Goal: Information Seeking & Learning: Learn about a topic

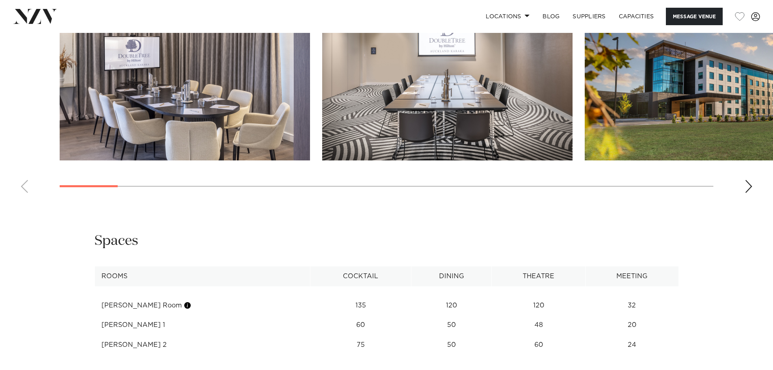
scroll to position [811, 0]
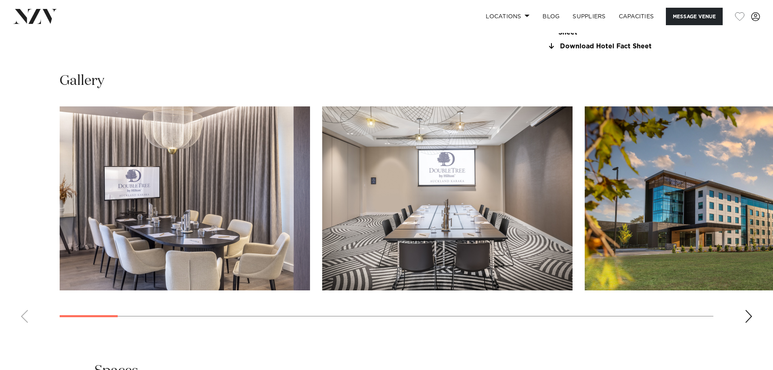
click at [749, 316] on div "Next slide" at bounding box center [748, 315] width 8 height 13
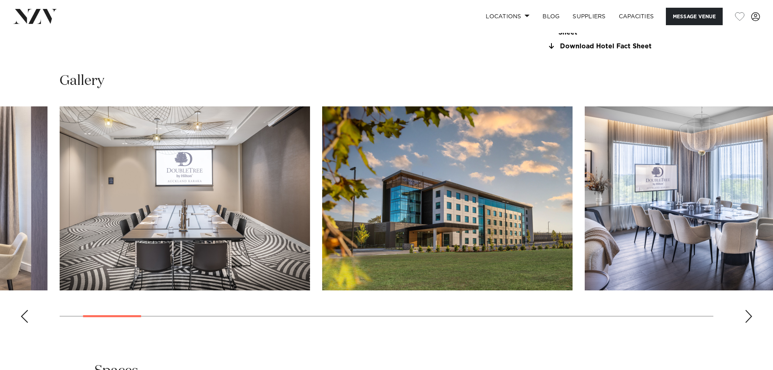
click at [749, 316] on div "Next slide" at bounding box center [748, 315] width 8 height 13
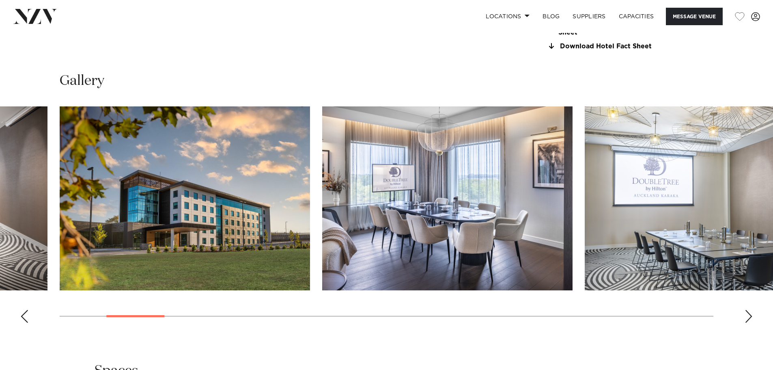
click at [749, 316] on div "Next slide" at bounding box center [748, 315] width 8 height 13
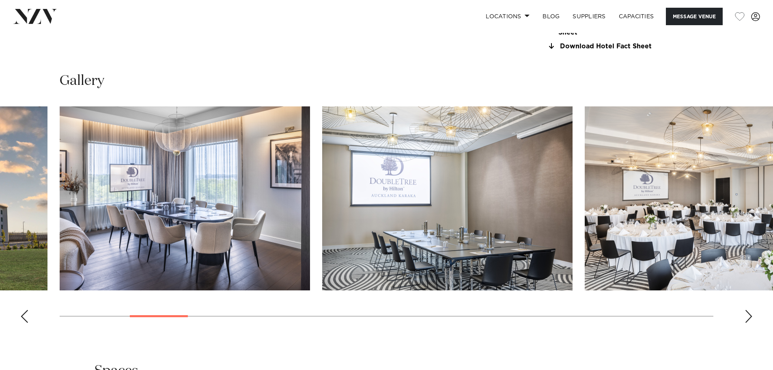
click at [749, 316] on div "Next slide" at bounding box center [748, 315] width 8 height 13
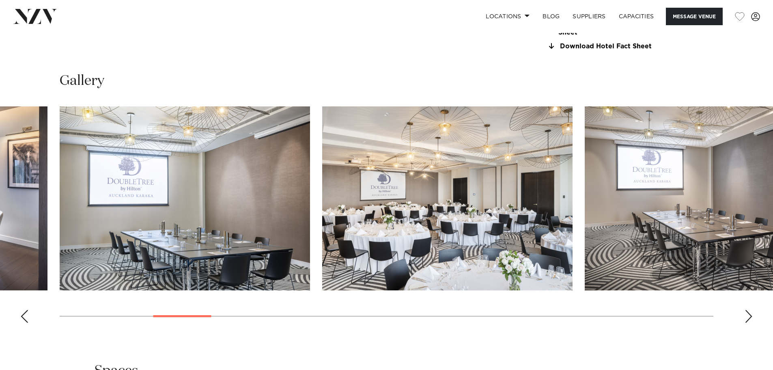
click at [749, 316] on div "Next slide" at bounding box center [748, 315] width 8 height 13
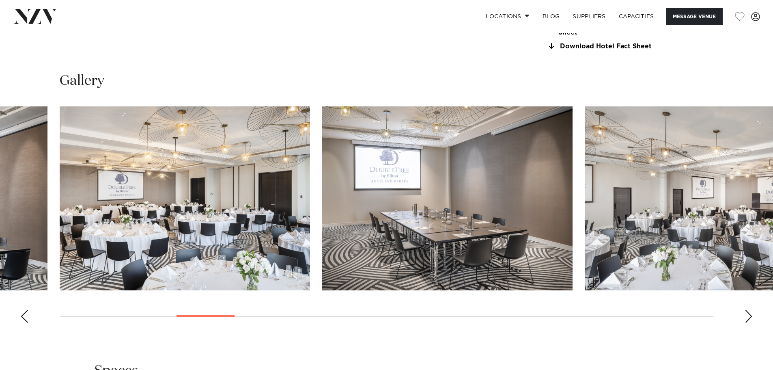
click at [749, 316] on div "Next slide" at bounding box center [748, 315] width 8 height 13
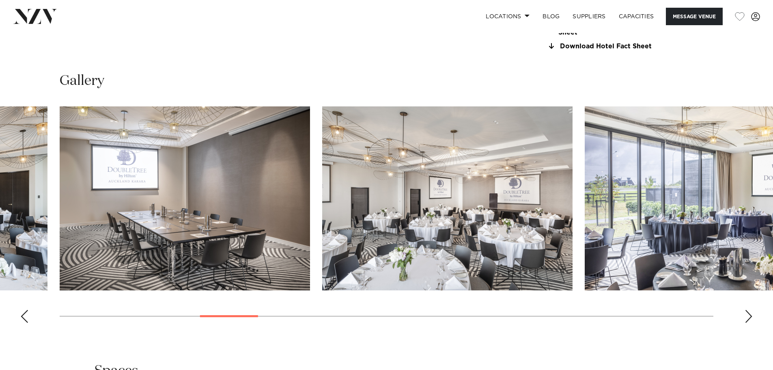
click at [503, 249] on img "8 / 28" at bounding box center [447, 198] width 250 height 184
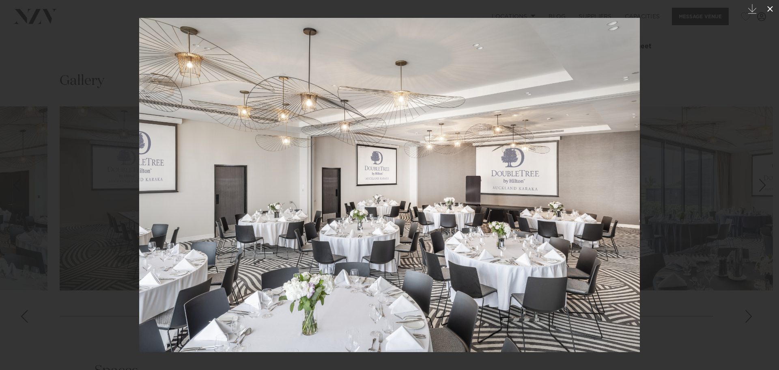
click at [772, 9] on button at bounding box center [770, 9] width 18 height 18
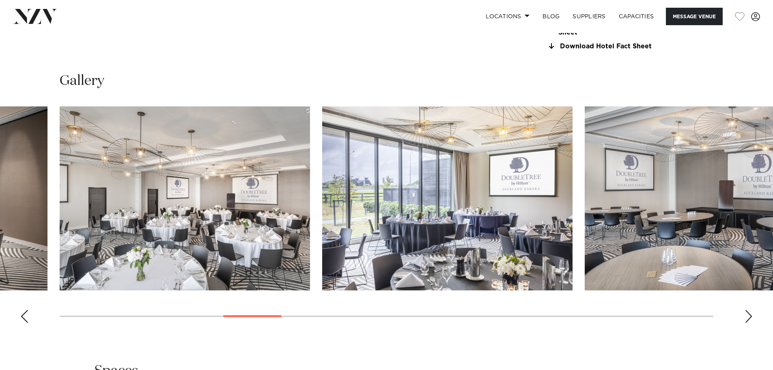
click at [748, 316] on div "Next slide" at bounding box center [748, 315] width 8 height 13
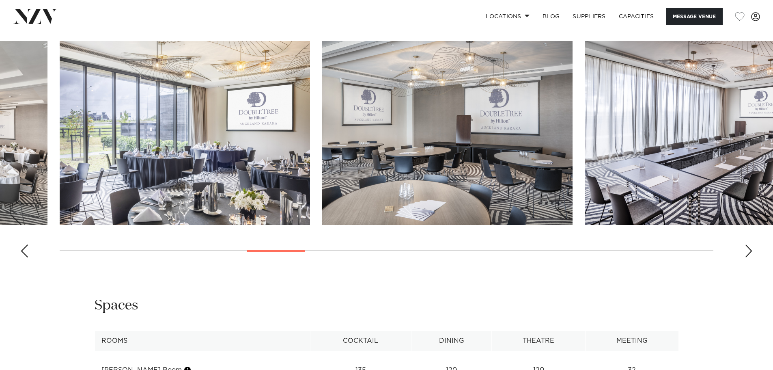
scroll to position [892, 0]
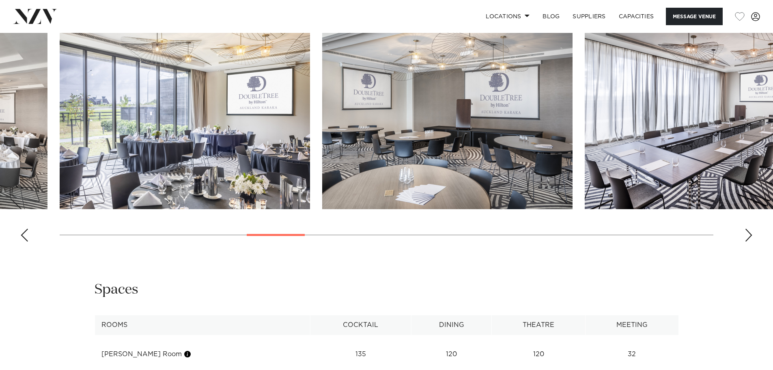
click at [751, 235] on div "Next slide" at bounding box center [748, 234] width 8 height 13
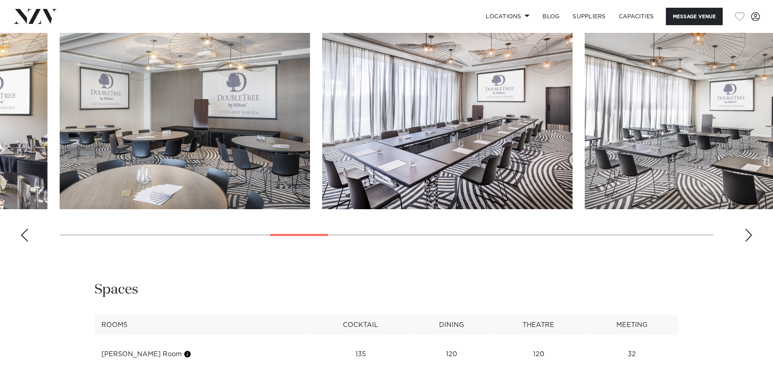
click at [751, 235] on div "Next slide" at bounding box center [748, 234] width 8 height 13
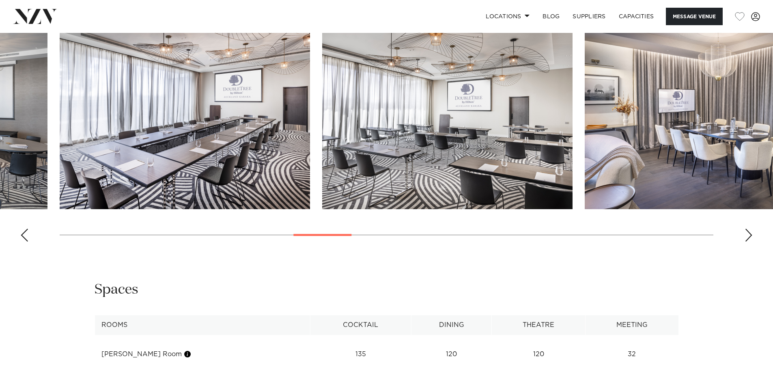
click at [751, 235] on div "Next slide" at bounding box center [748, 234] width 8 height 13
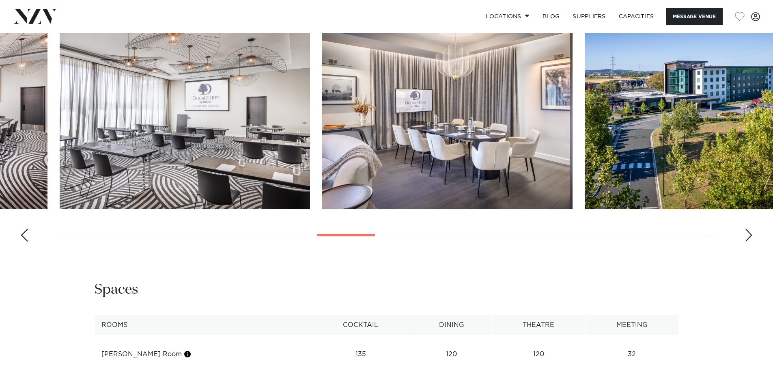
click at [751, 235] on div "Next slide" at bounding box center [748, 234] width 8 height 13
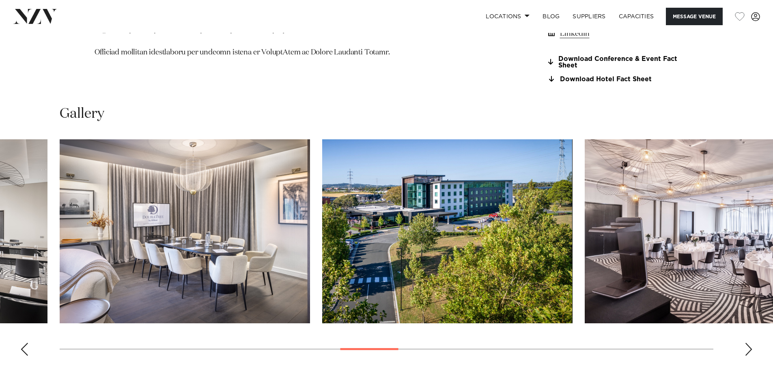
scroll to position [778, 0]
click at [752, 347] on swiper-container at bounding box center [386, 251] width 773 height 223
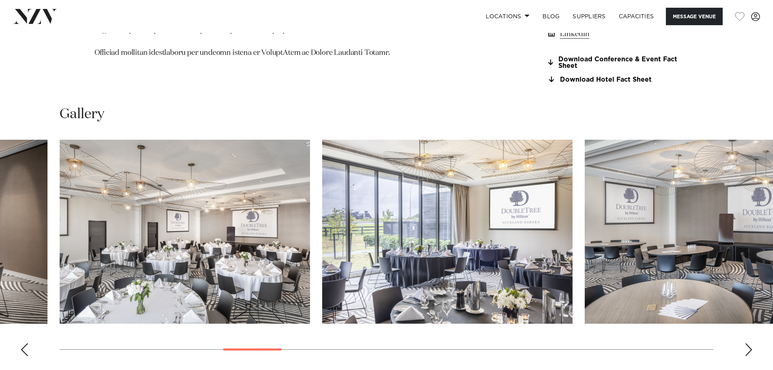
click at [749, 347] on div "Next slide" at bounding box center [748, 349] width 8 height 13
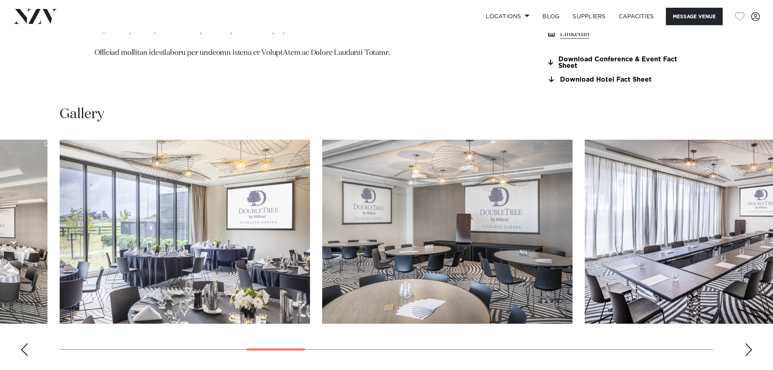
click at [745, 348] on div "Next slide" at bounding box center [748, 349] width 8 height 13
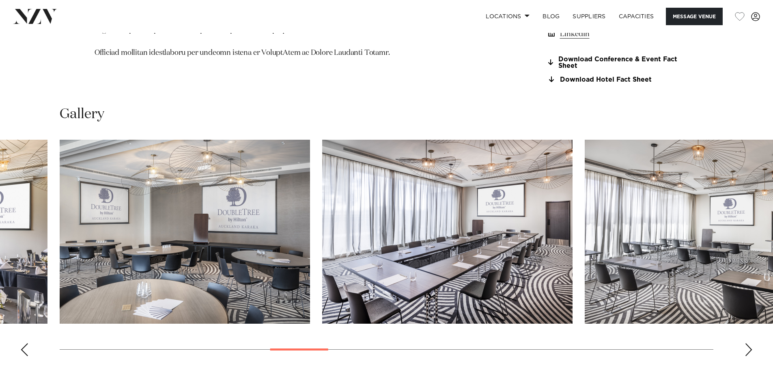
click at [745, 348] on div "Next slide" at bounding box center [748, 349] width 8 height 13
